Goal: Check status

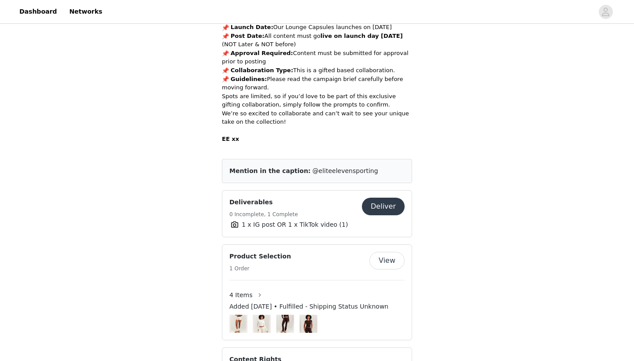
scroll to position [343, 0]
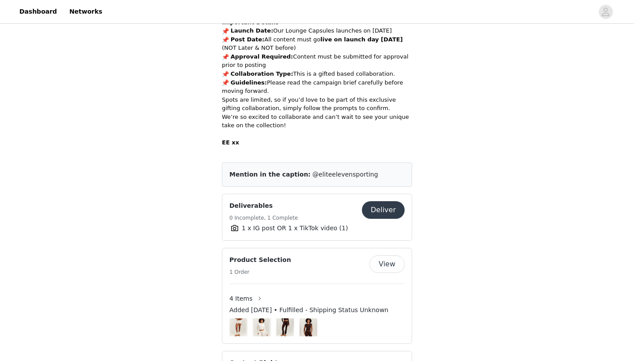
click at [338, 201] on div "Deliverables 0 Incomplete, 1 Complete" at bounding box center [295, 212] width 132 height 22
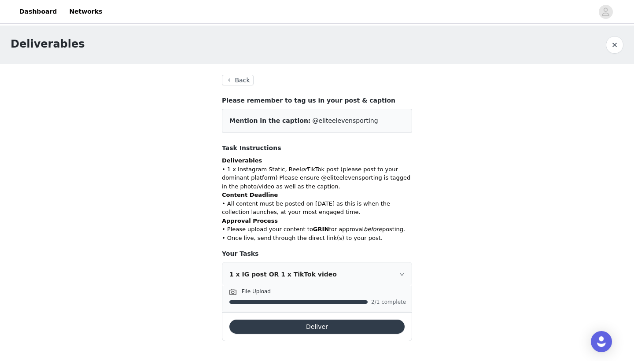
click at [404, 272] on icon "icon: right" at bounding box center [401, 274] width 5 height 5
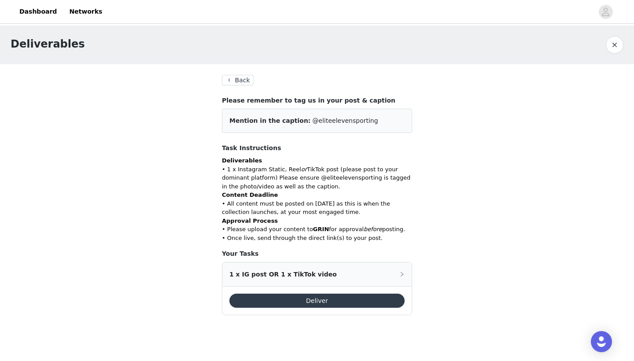
click at [404, 272] on icon "icon: right" at bounding box center [401, 274] width 5 height 5
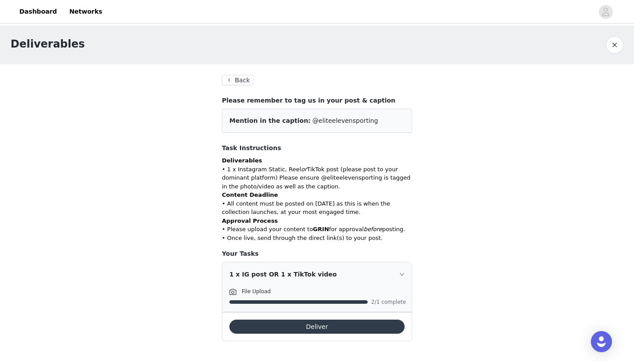
click at [401, 275] on div "1 x IG post OR 1 x TikTok video" at bounding box center [316, 274] width 189 height 24
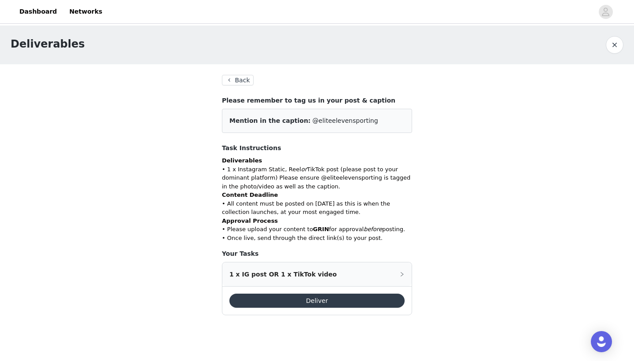
click at [401, 275] on div "1 x IG post OR 1 x TikTok video" at bounding box center [316, 274] width 189 height 24
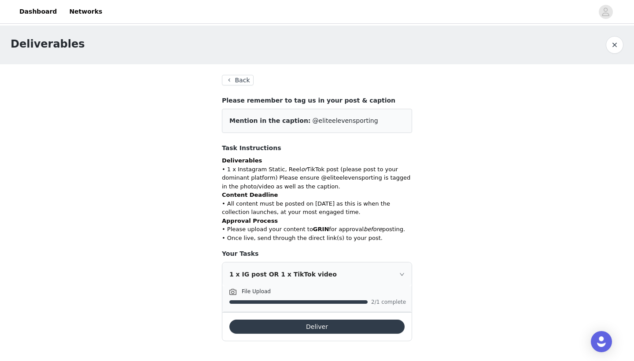
click at [237, 82] on button "Back" at bounding box center [238, 80] width 32 height 11
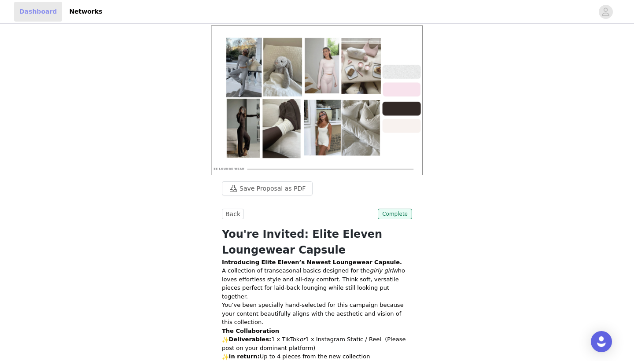
click at [55, 18] on link "Dashboard" at bounding box center [38, 12] width 48 height 20
